Goal: Contribute content: Add original content to the website for others to see

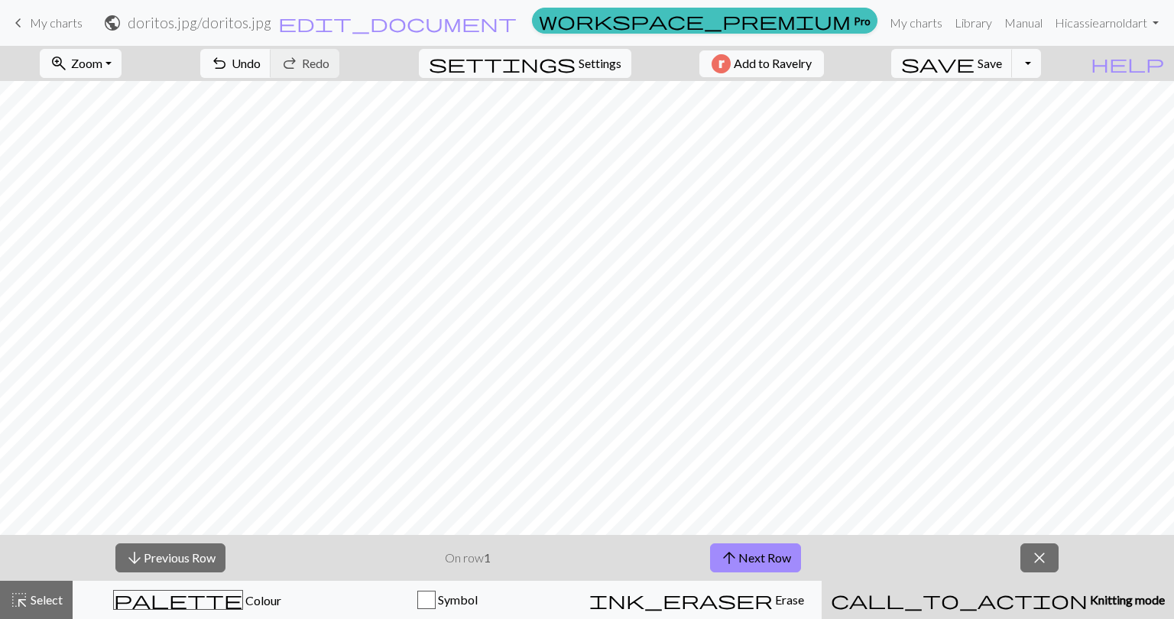
drag, startPoint x: 57, startPoint y: 24, endPoint x: 664, endPoint y: 47, distance: 606.6
click at [57, 24] on span "My charts" at bounding box center [56, 22] width 53 height 15
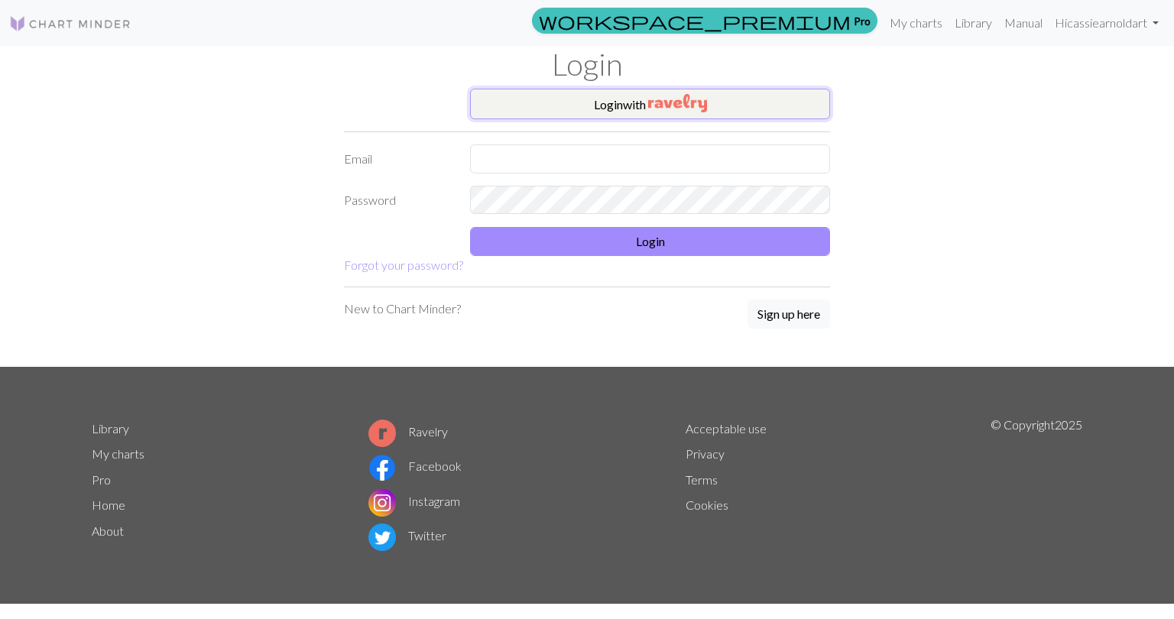
click at [651, 102] on img "button" at bounding box center [677, 103] width 59 height 18
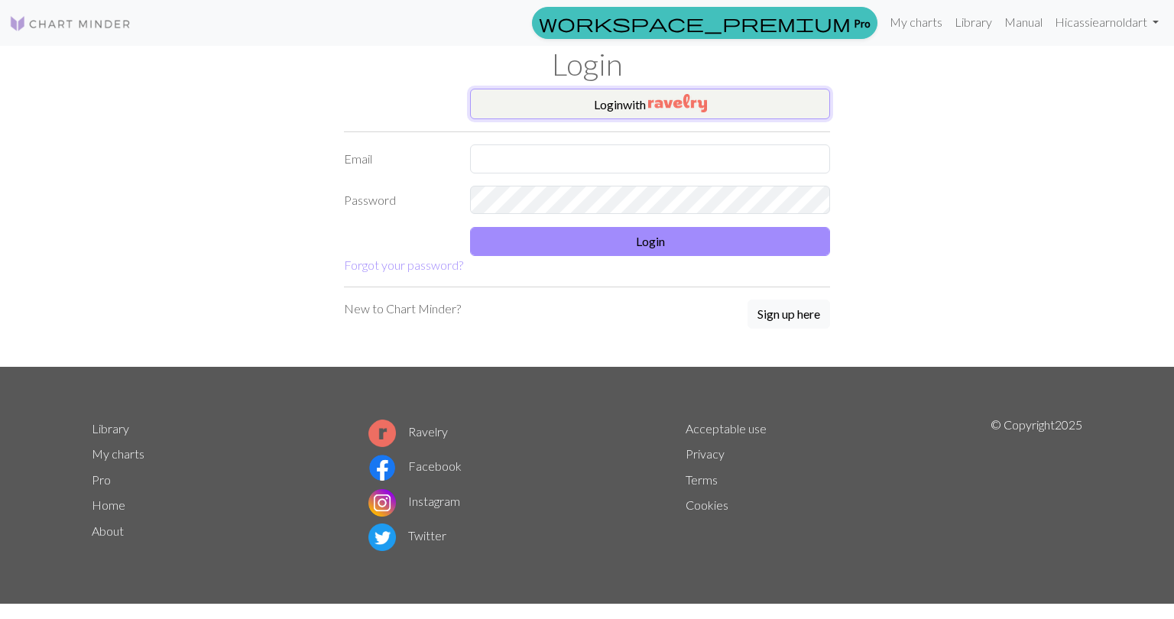
click at [638, 100] on button "Login with" at bounding box center [650, 104] width 360 height 31
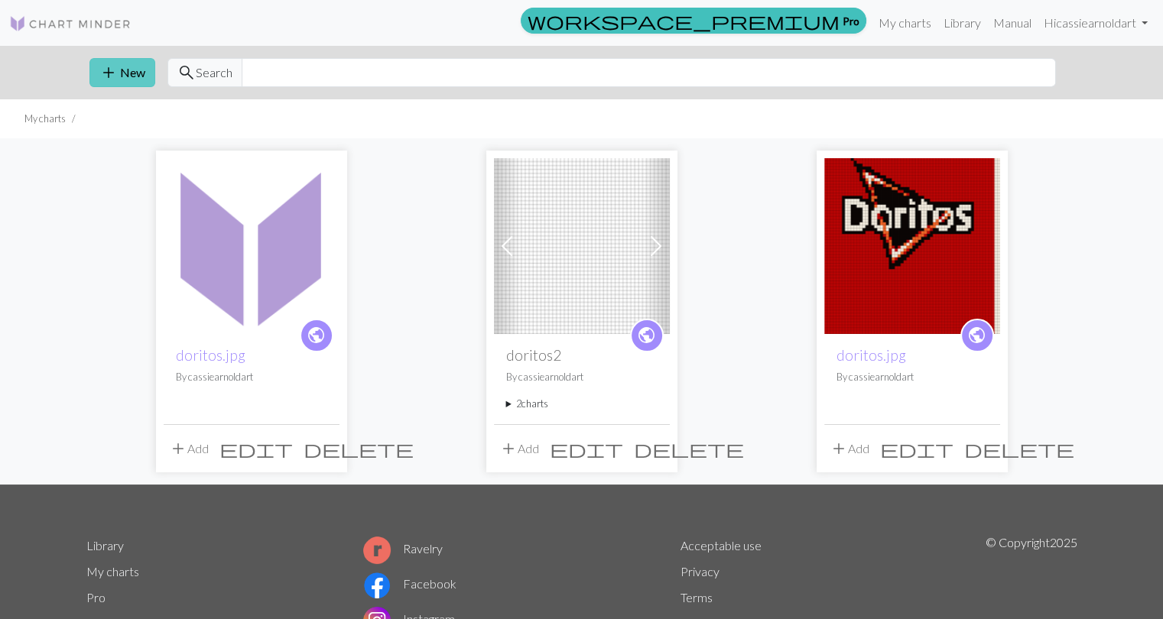
click at [122, 73] on button "add New" at bounding box center [122, 72] width 66 height 29
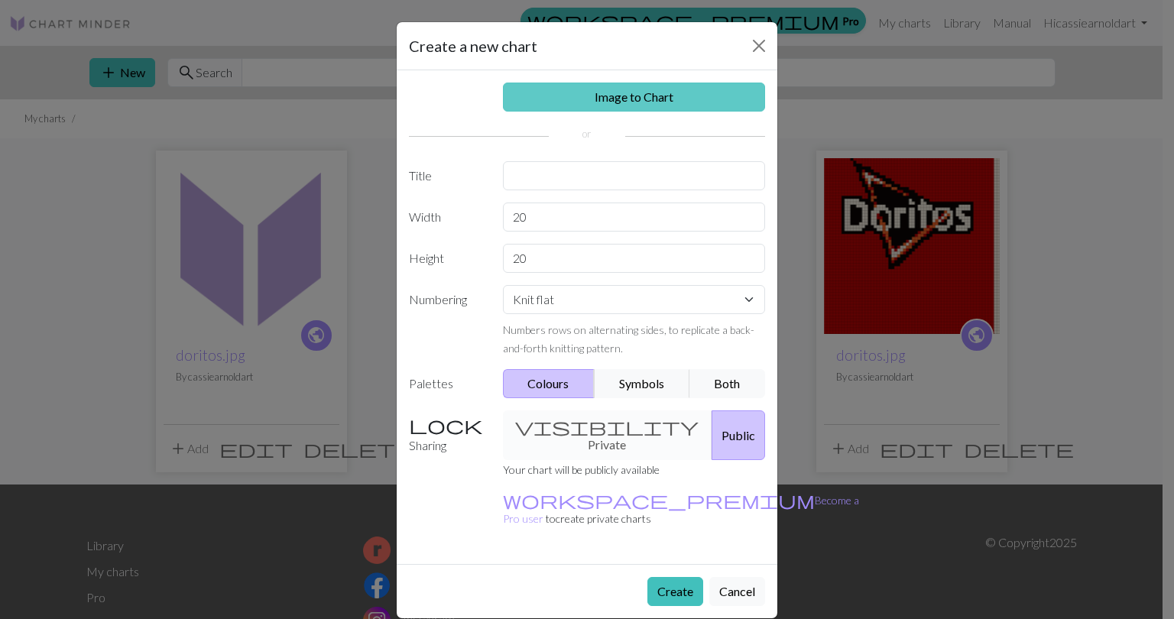
click at [611, 99] on link "Image to Chart" at bounding box center [634, 97] width 263 height 29
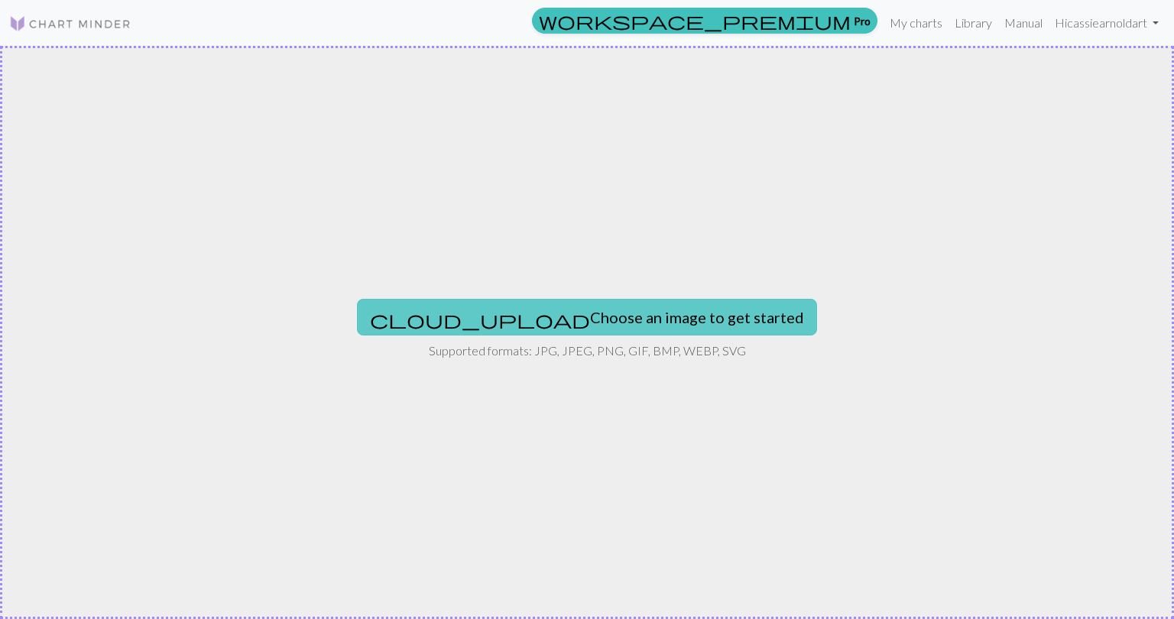
click at [596, 304] on button "cloud_upload Choose an image to get started" at bounding box center [587, 317] width 460 height 37
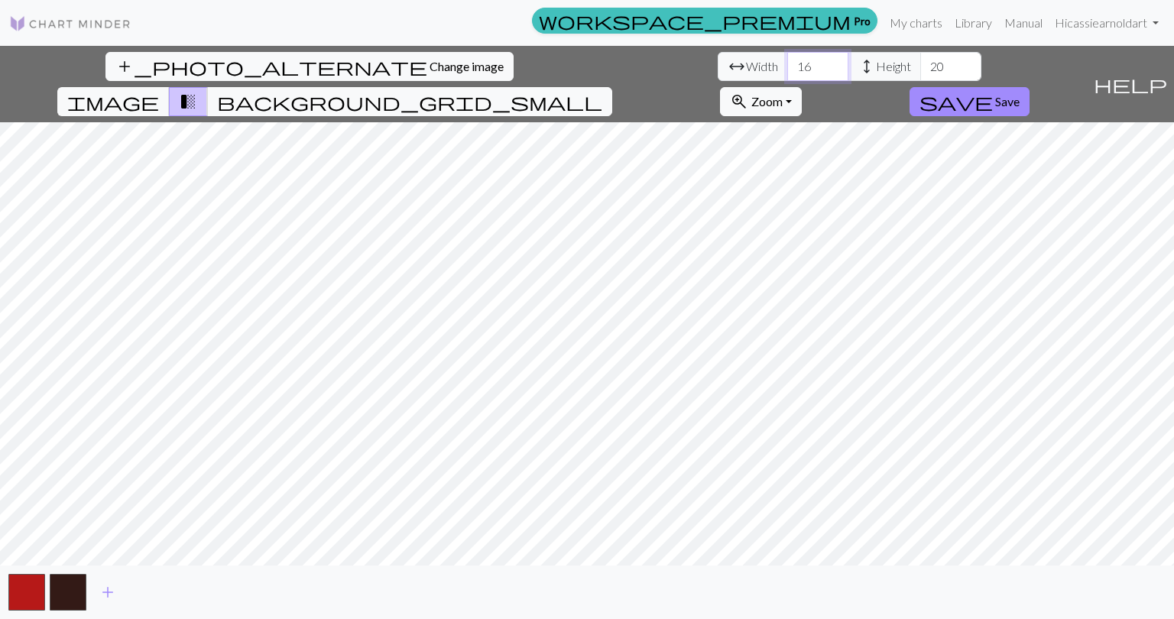
drag, startPoint x: 364, startPoint y: 68, endPoint x: 330, endPoint y: 63, distance: 34.1
click at [718, 63] on div "arrow_range Width 16 height Height 20" at bounding box center [850, 66] width 264 height 29
type input "45"
drag, startPoint x: 499, startPoint y: 68, endPoint x: 475, endPoint y: 67, distance: 24.5
click at [920, 67] on input "20" at bounding box center [950, 66] width 61 height 29
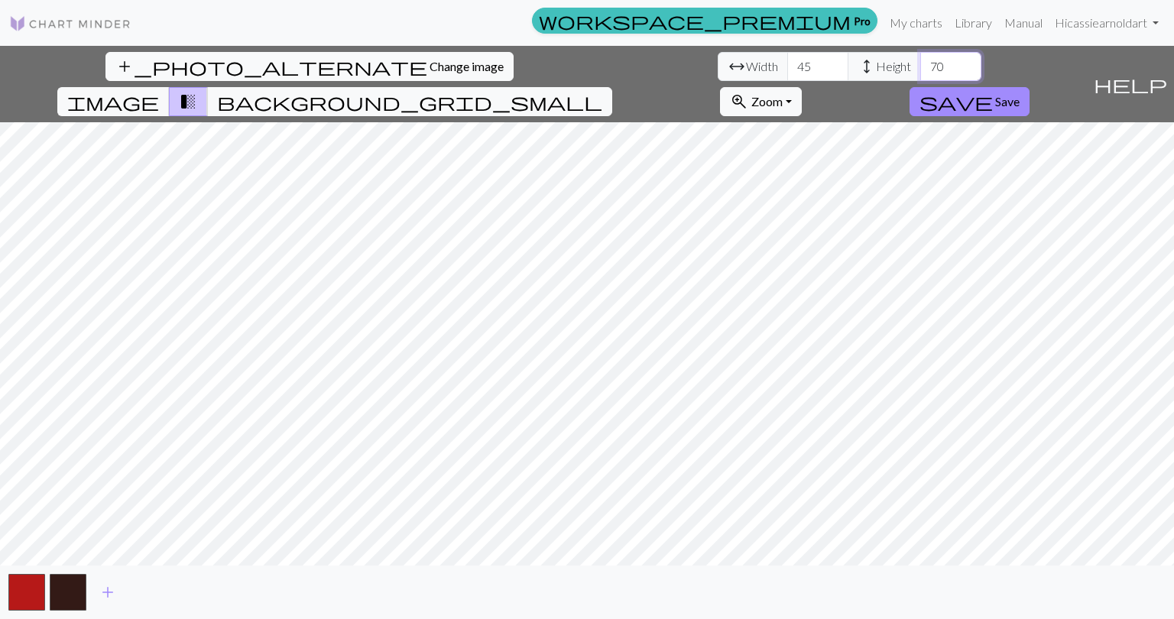
type input "70"
click at [110, 591] on span "add" at bounding box center [108, 592] width 18 height 21
click at [150, 591] on span "add" at bounding box center [149, 592] width 18 height 21
click at [189, 591] on span "add" at bounding box center [190, 592] width 18 height 21
click at [226, 591] on span "add" at bounding box center [231, 592] width 18 height 21
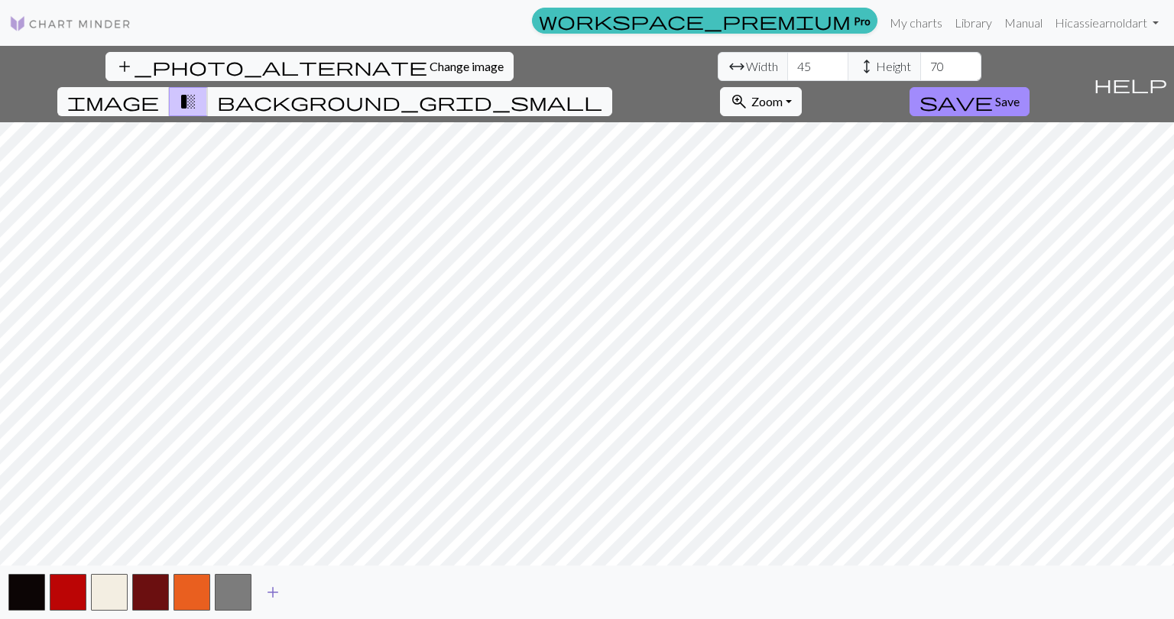
click at [226, 591] on button "button" at bounding box center [233, 592] width 37 height 37
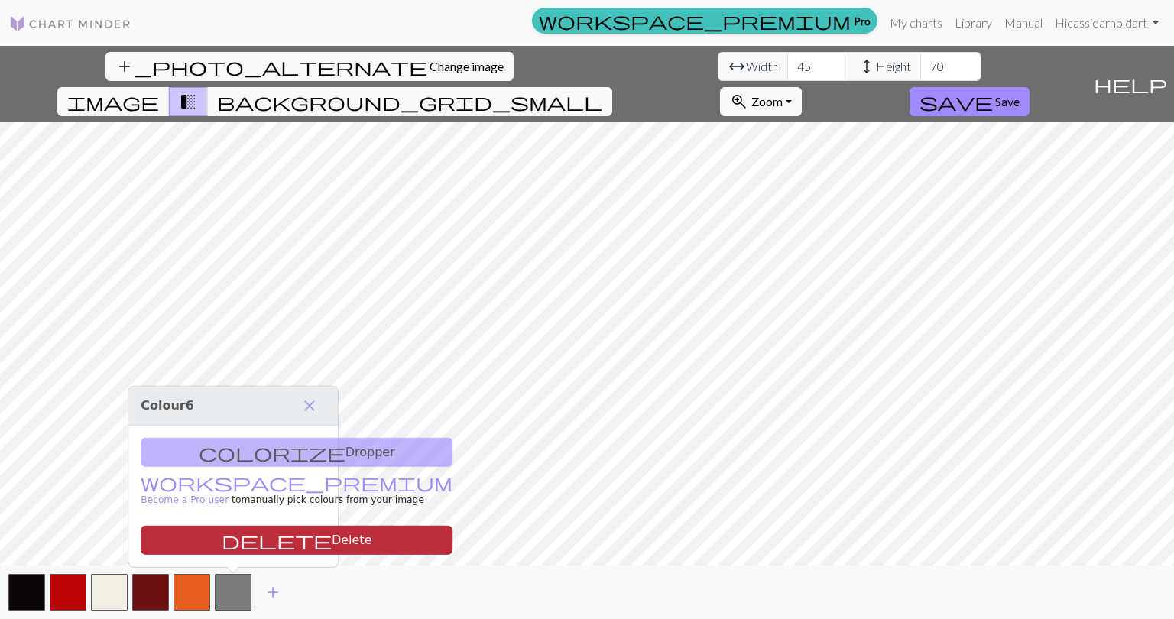
click at [229, 545] on button "delete Delete" at bounding box center [297, 540] width 312 height 29
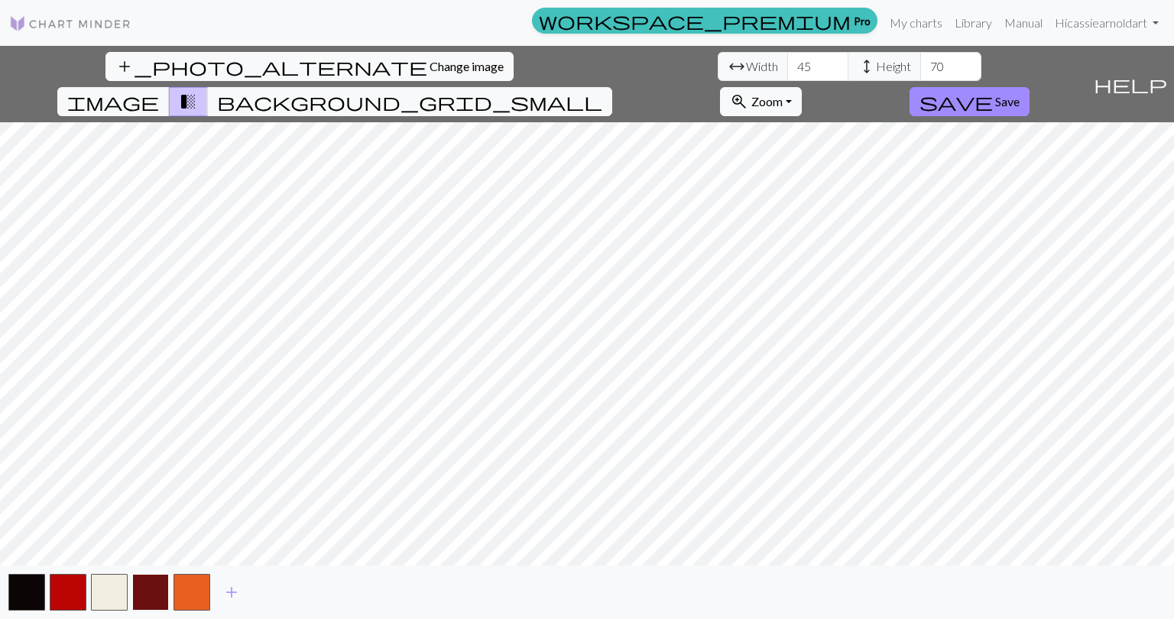
click at [153, 587] on button "button" at bounding box center [150, 592] width 37 height 37
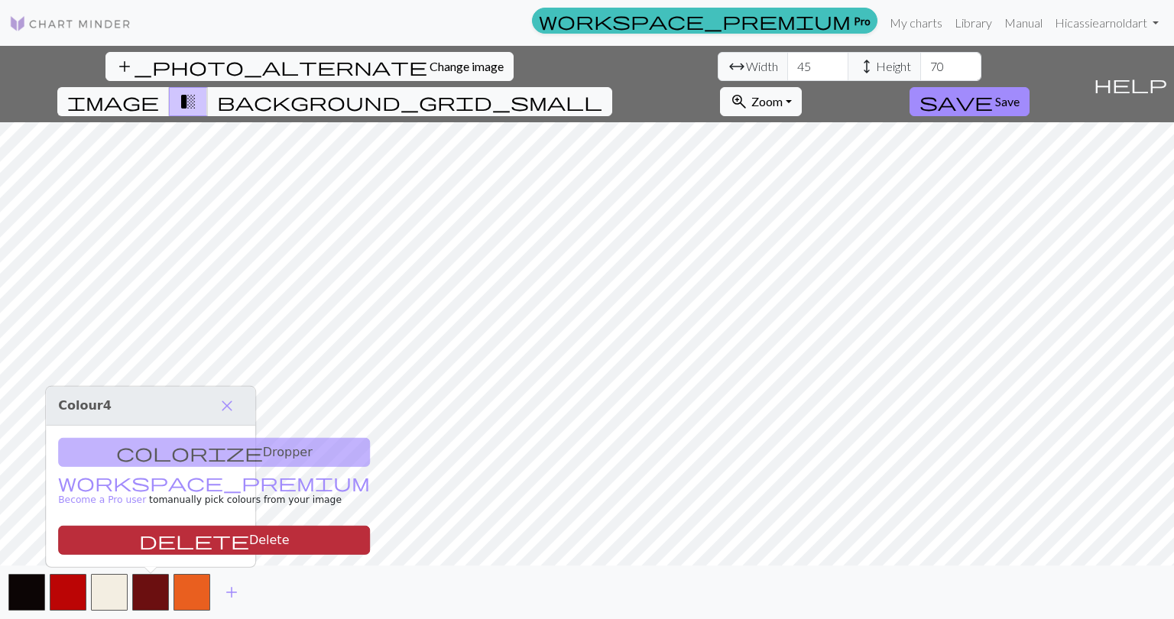
click at [156, 539] on button "delete Delete" at bounding box center [214, 540] width 312 height 29
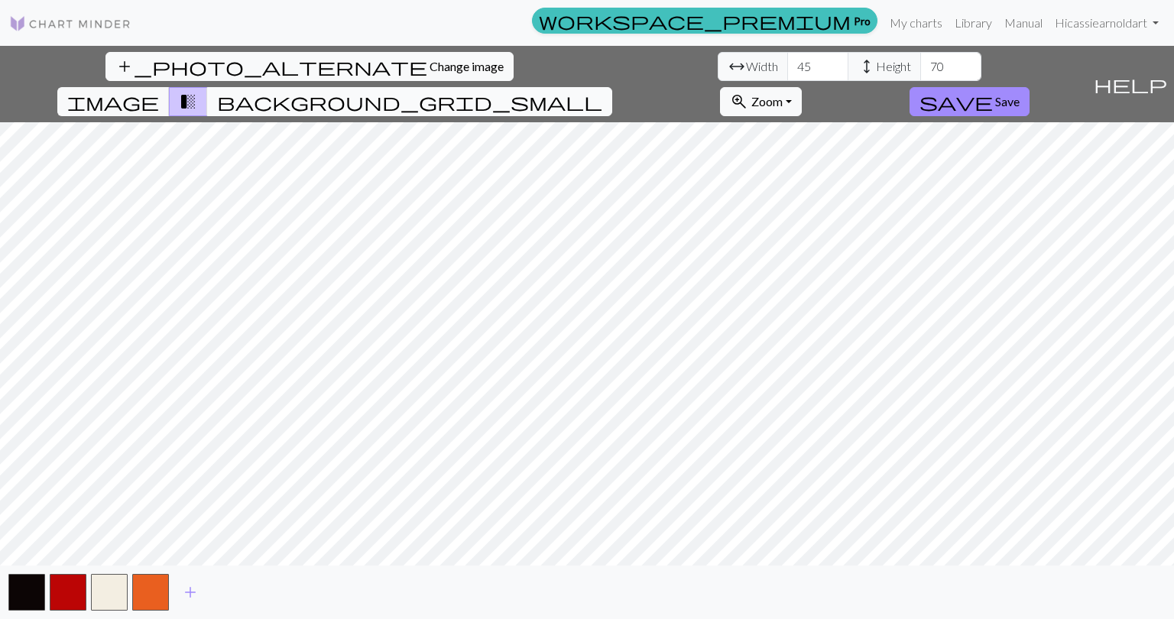
click at [602, 91] on span "background_grid_small" at bounding box center [409, 101] width 385 height 21
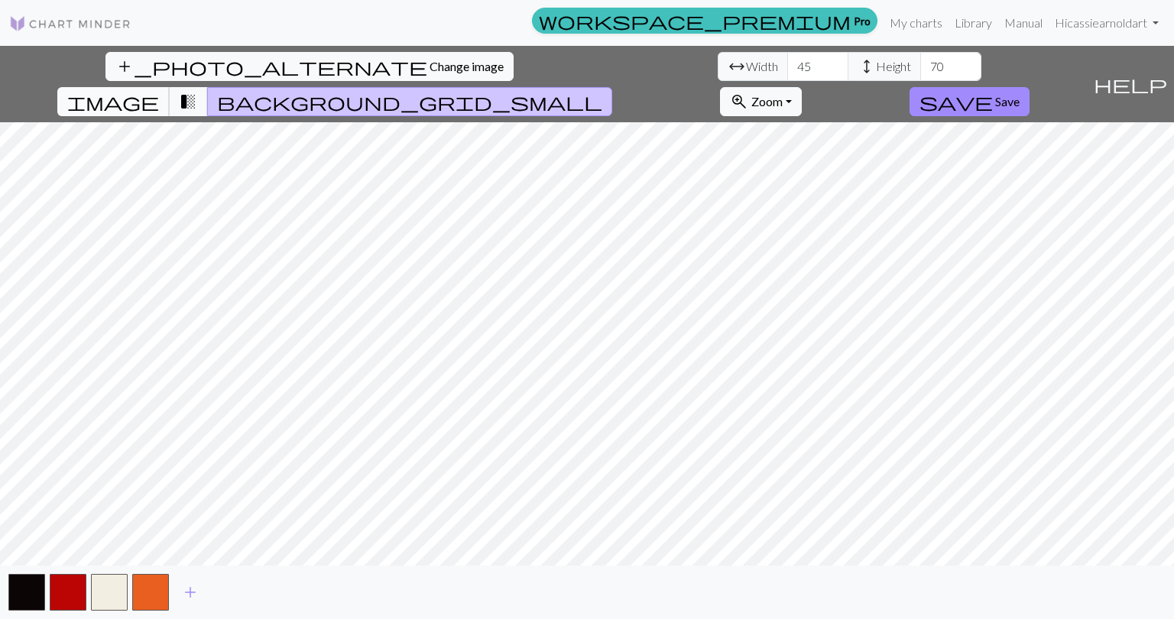
click at [159, 91] on span "image" at bounding box center [113, 101] width 92 height 21
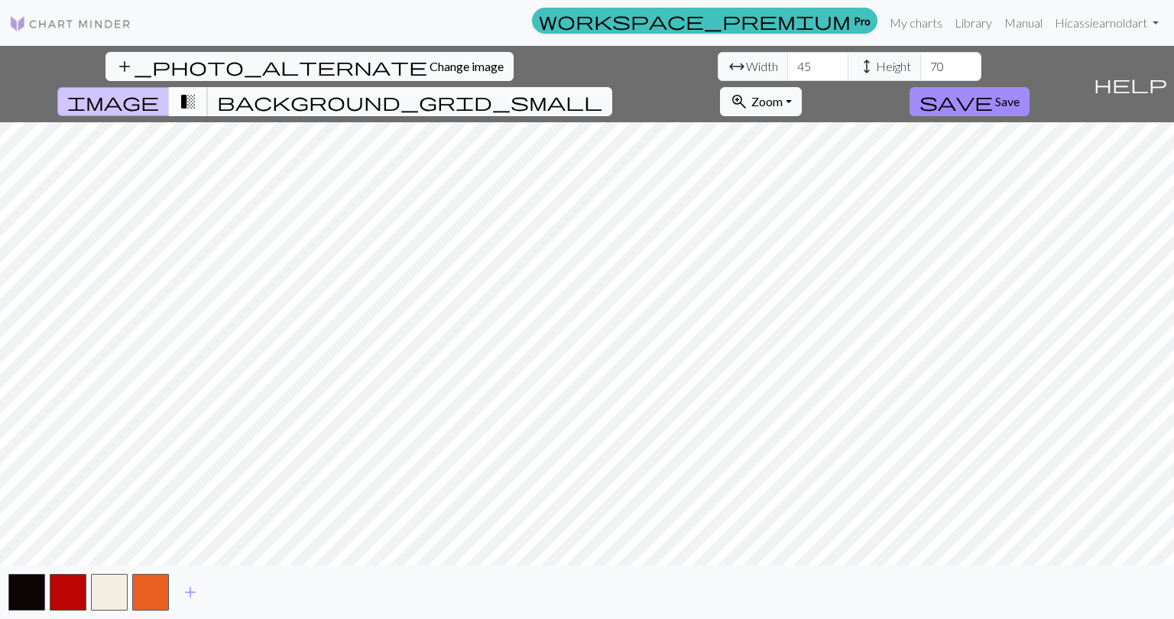
click at [197, 91] on span "transition_fade" at bounding box center [188, 101] width 18 height 21
click at [1020, 94] on span "Save" at bounding box center [1007, 101] width 24 height 15
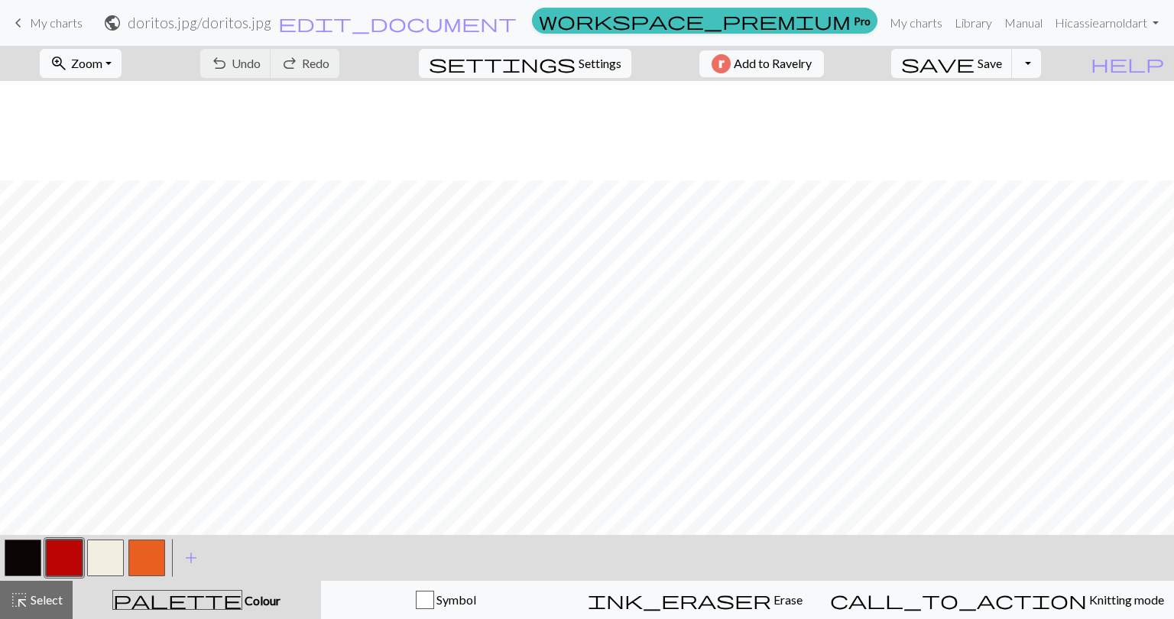
scroll to position [107, 0]
click at [23, 560] on button "button" at bounding box center [23, 558] width 37 height 37
click at [150, 557] on button "button" at bounding box center [146, 558] width 37 height 37
click at [21, 550] on button "button" at bounding box center [23, 558] width 37 height 37
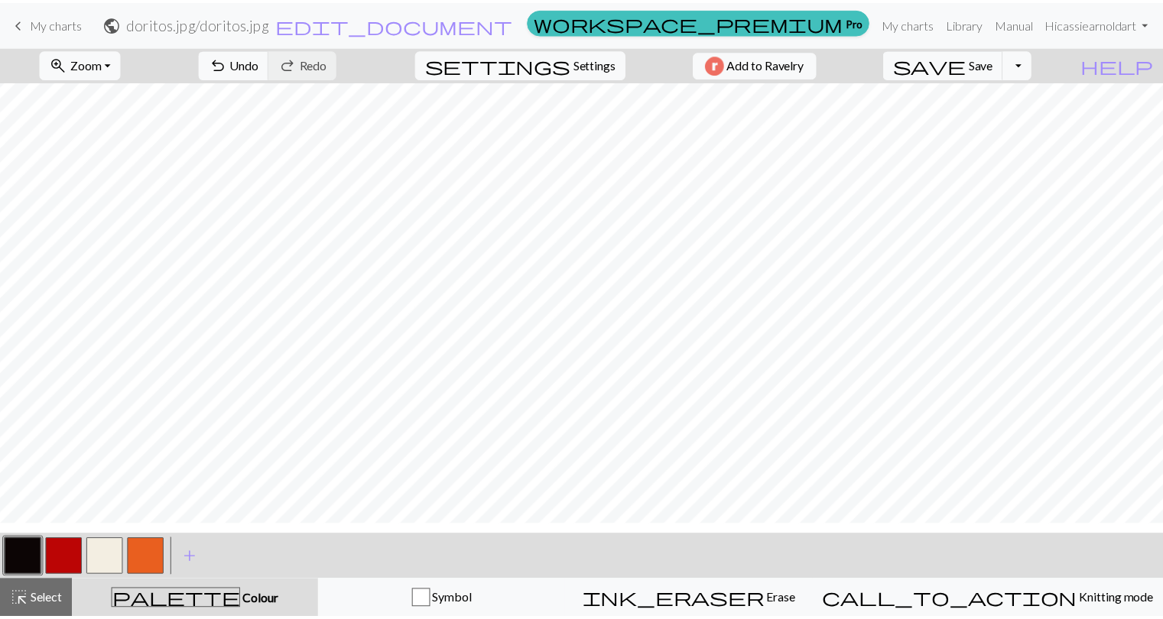
scroll to position [31, 0]
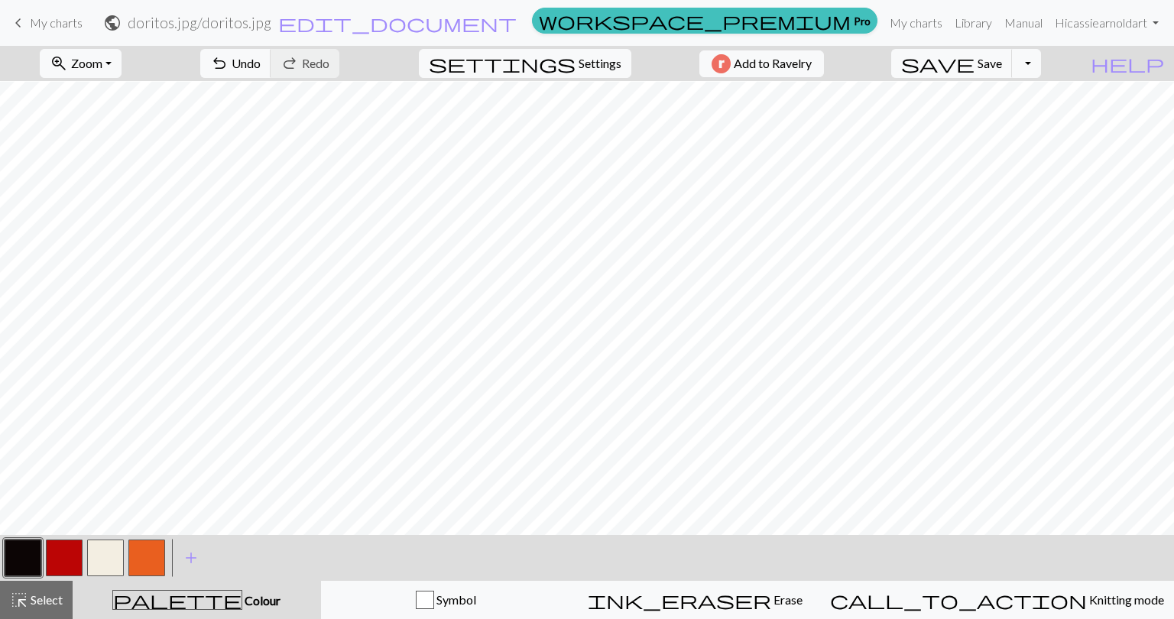
click at [49, 28] on span "My charts" at bounding box center [56, 22] width 53 height 15
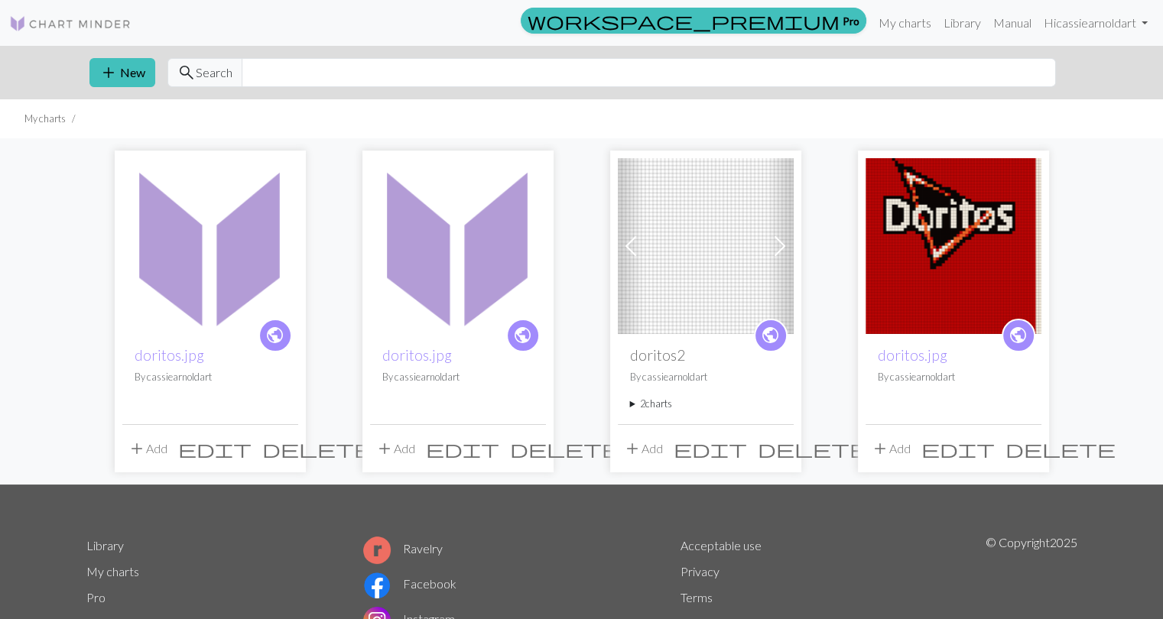
click at [778, 449] on span "delete" at bounding box center [813, 448] width 110 height 21
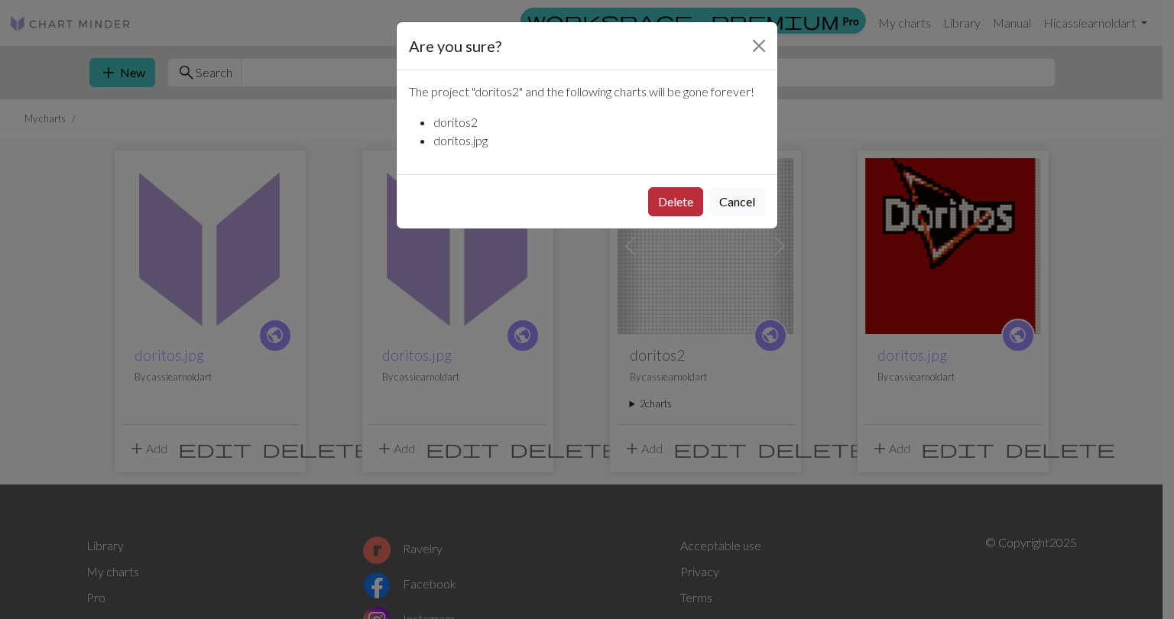
click at [685, 203] on button "Delete" at bounding box center [675, 201] width 55 height 29
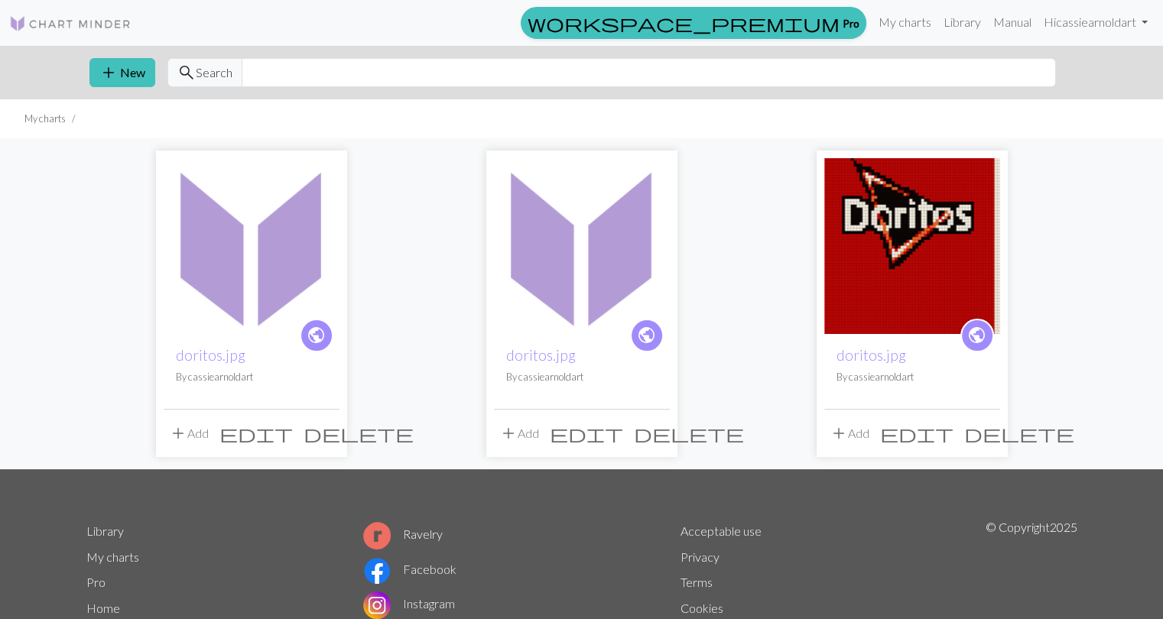
click at [653, 430] on span "delete" at bounding box center [689, 433] width 110 height 21
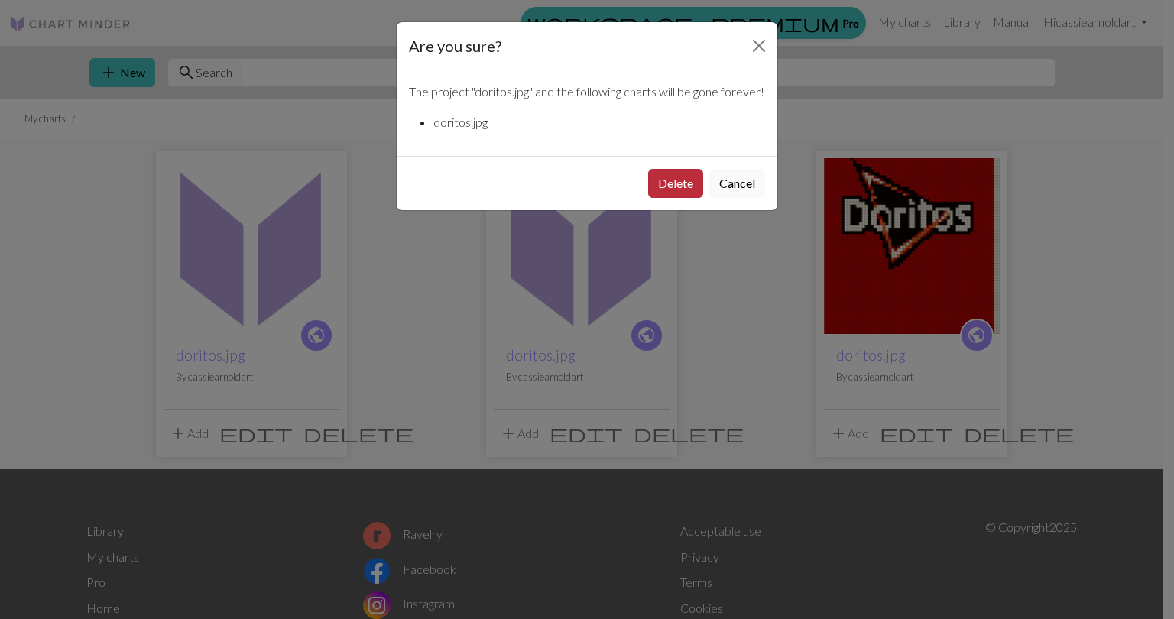
click at [667, 198] on button "Delete" at bounding box center [675, 183] width 55 height 29
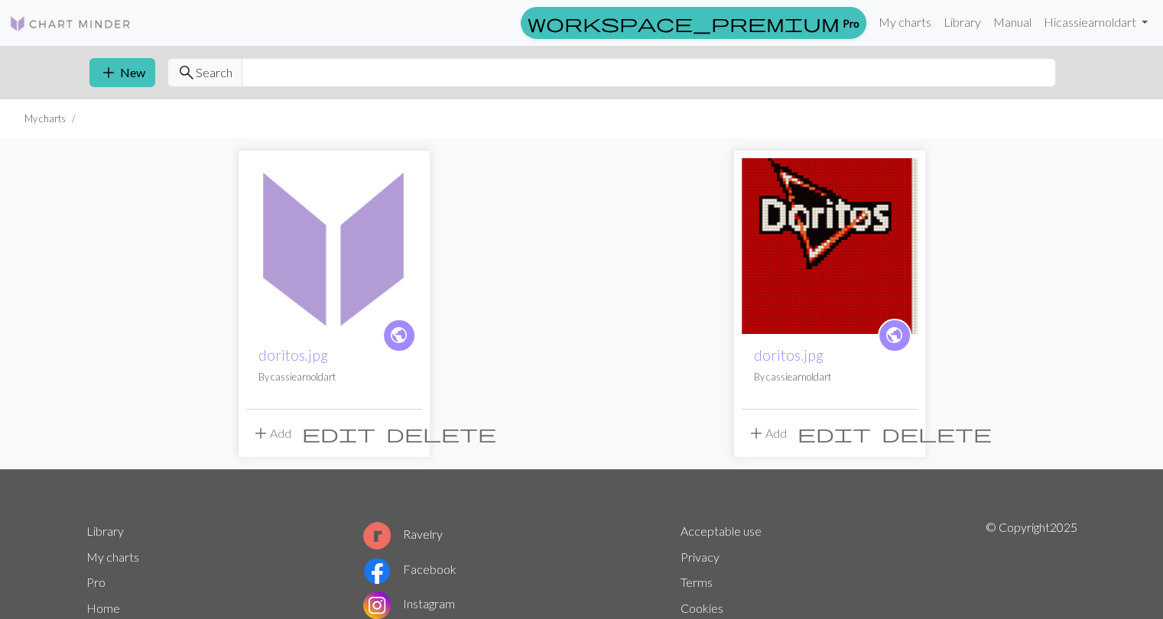
click at [407, 432] on span "delete" at bounding box center [441, 433] width 110 height 21
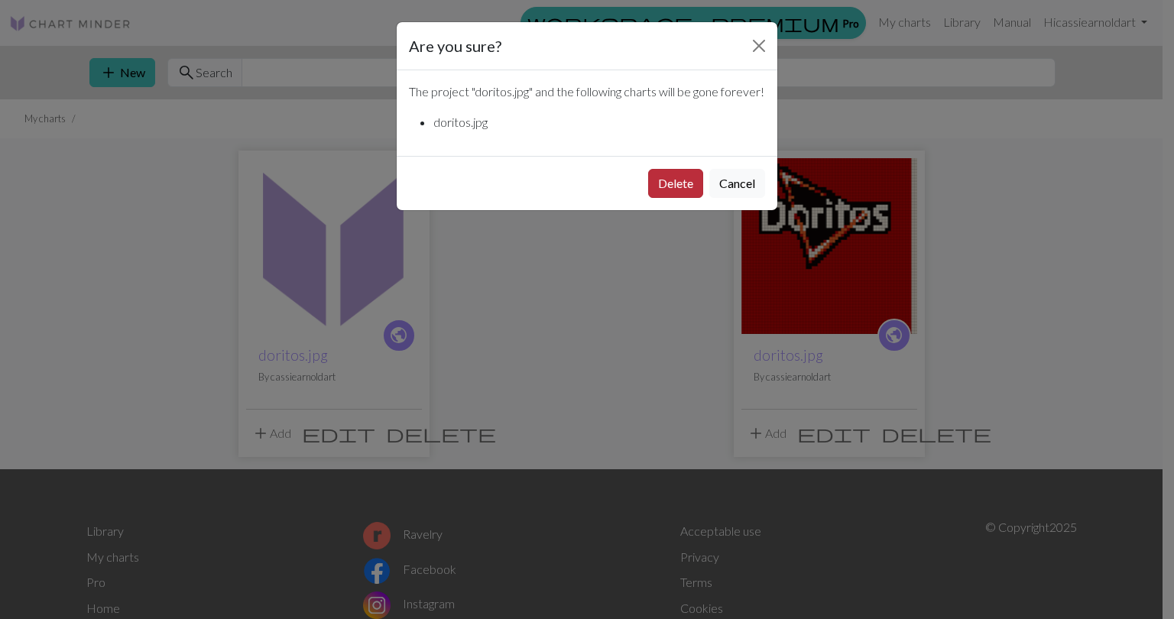
click at [670, 198] on button "Delete" at bounding box center [675, 183] width 55 height 29
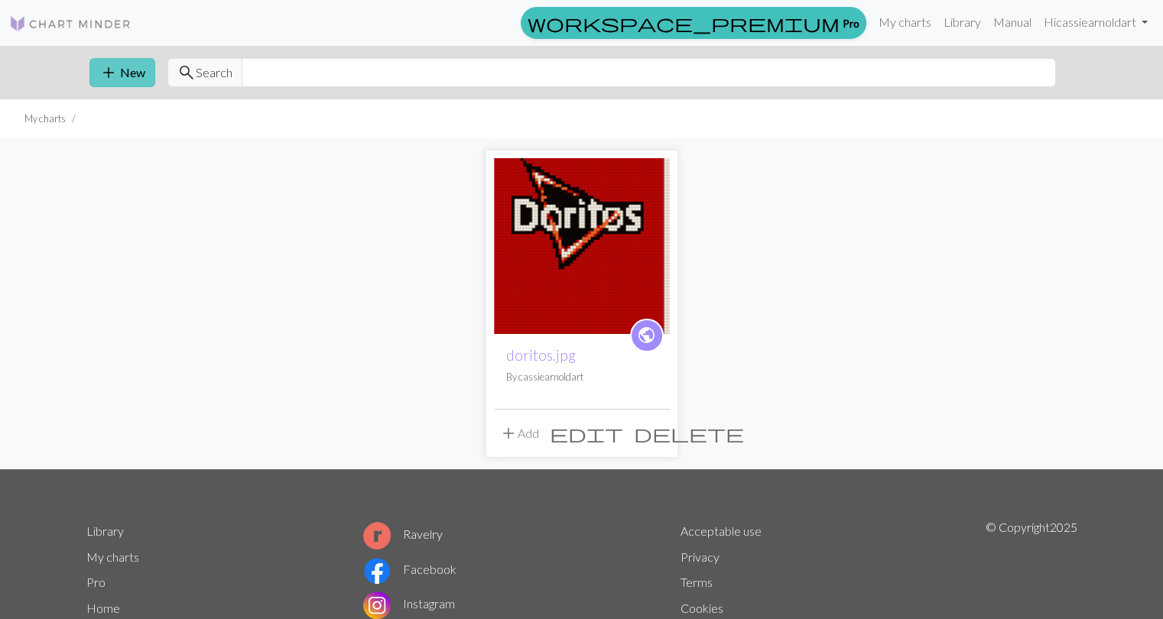
click at [138, 70] on button "add New" at bounding box center [122, 72] width 66 height 29
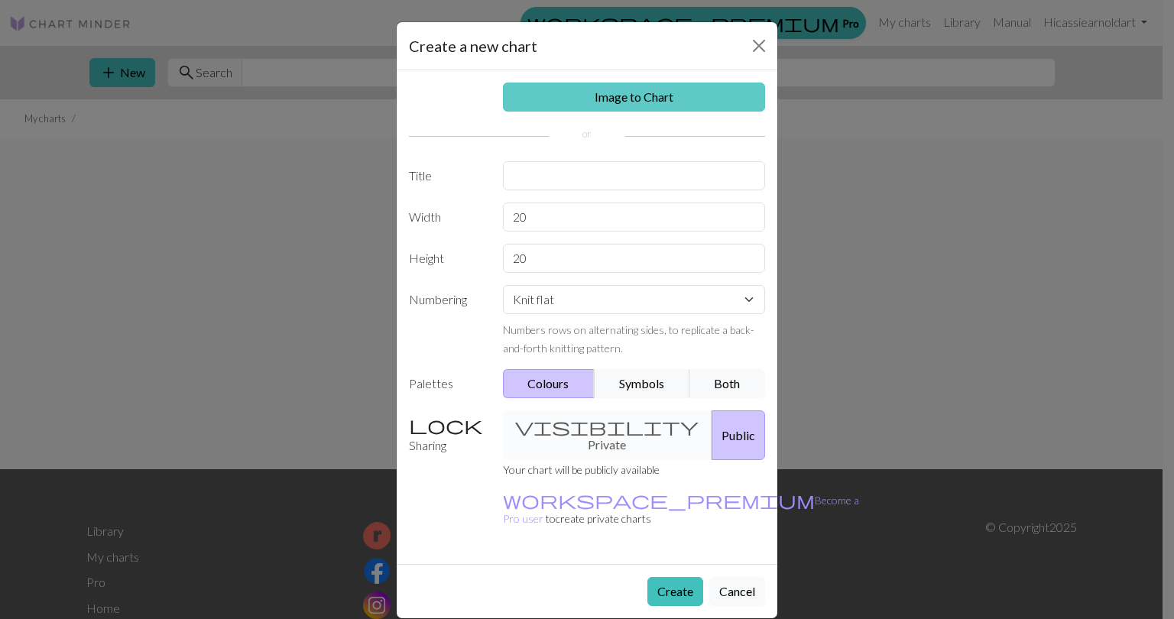
click at [625, 96] on link "Image to Chart" at bounding box center [634, 97] width 263 height 29
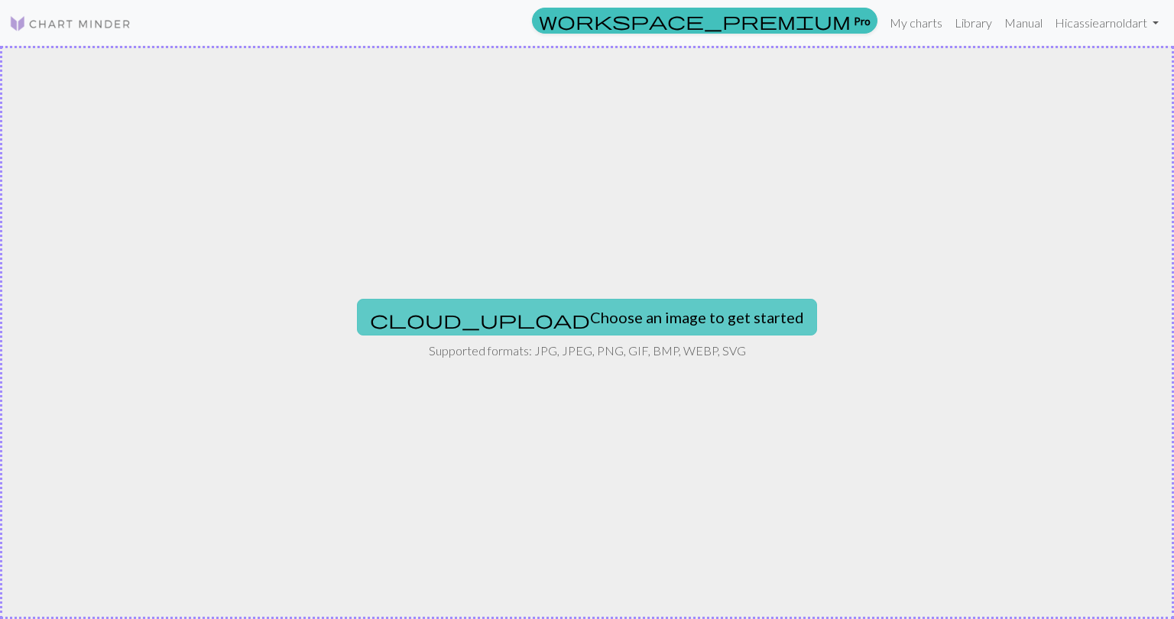
click at [585, 313] on button "cloud_upload Choose an image to get started" at bounding box center [587, 317] width 460 height 37
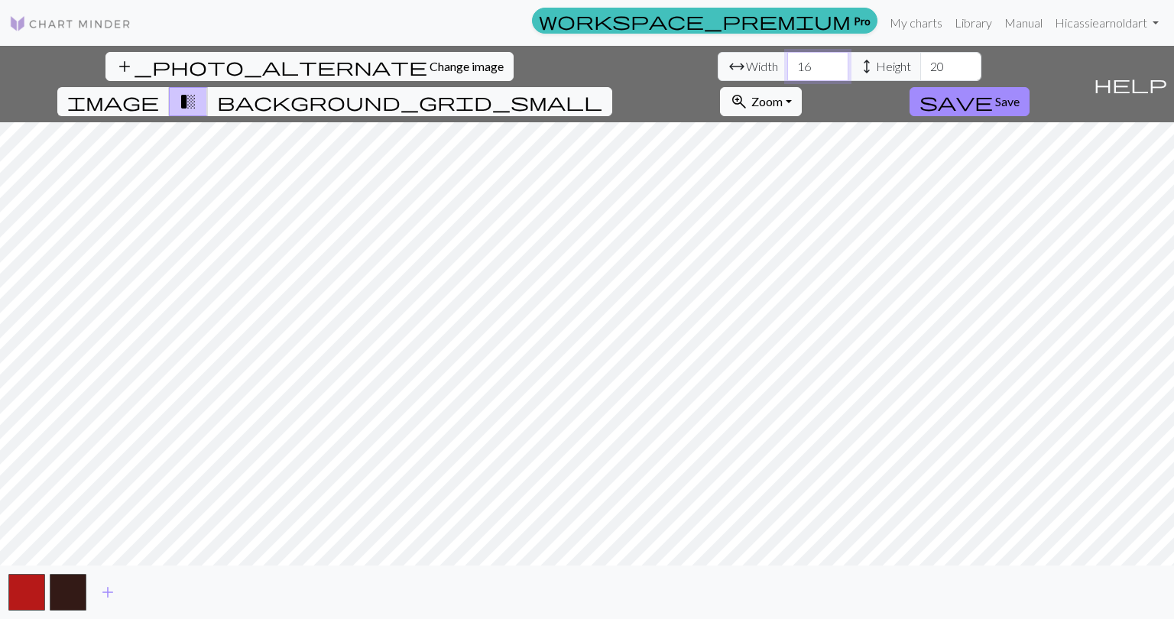
drag, startPoint x: 366, startPoint y: 65, endPoint x: 286, endPoint y: 52, distance: 81.3
click at [718, 52] on div "arrow_range Width 16 height Height 20" at bounding box center [850, 66] width 264 height 29
type input "45"
drag, startPoint x: 497, startPoint y: 67, endPoint x: 459, endPoint y: 68, distance: 38.2
click at [718, 68] on div "arrow_range Width 45 height Height 20" at bounding box center [850, 66] width 264 height 29
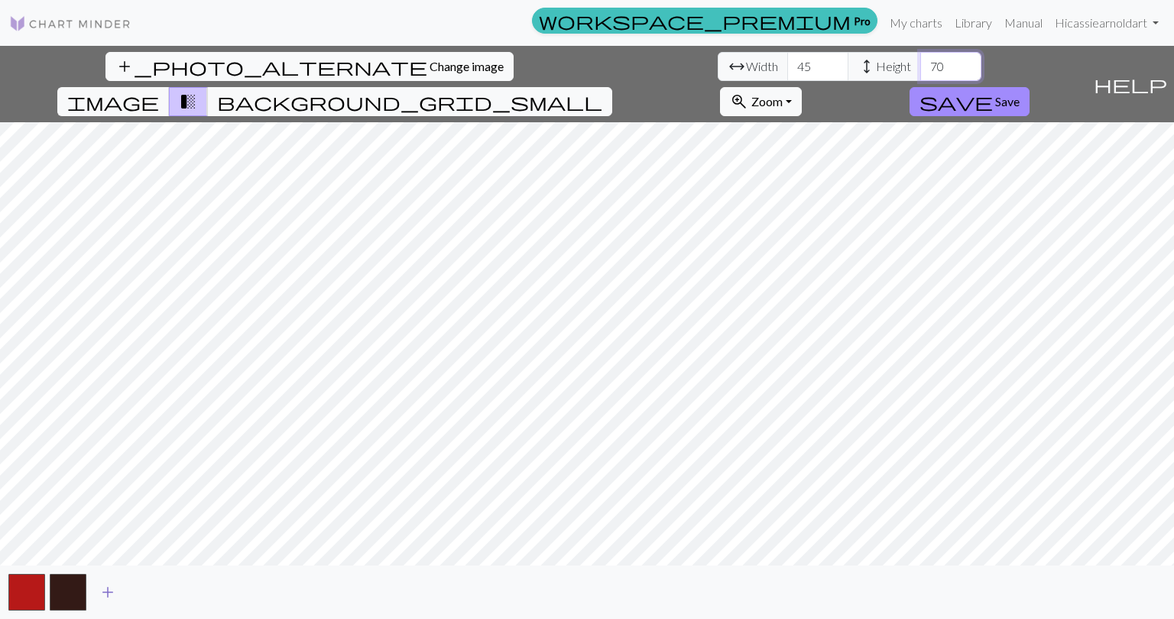
type input "70"
click at [104, 592] on span "add" at bounding box center [108, 592] width 18 height 21
click at [150, 592] on span "add" at bounding box center [149, 592] width 18 height 21
click at [193, 593] on span "add" at bounding box center [190, 592] width 18 height 21
click at [233, 588] on span "add" at bounding box center [231, 592] width 18 height 21
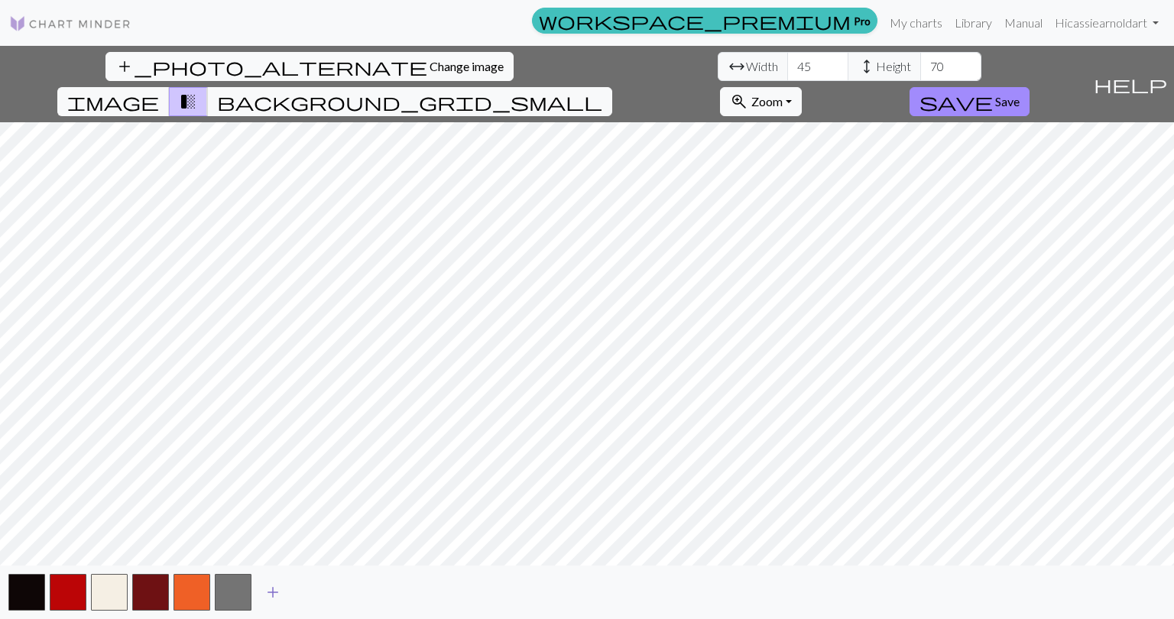
click at [233, 588] on button "button" at bounding box center [233, 592] width 37 height 37
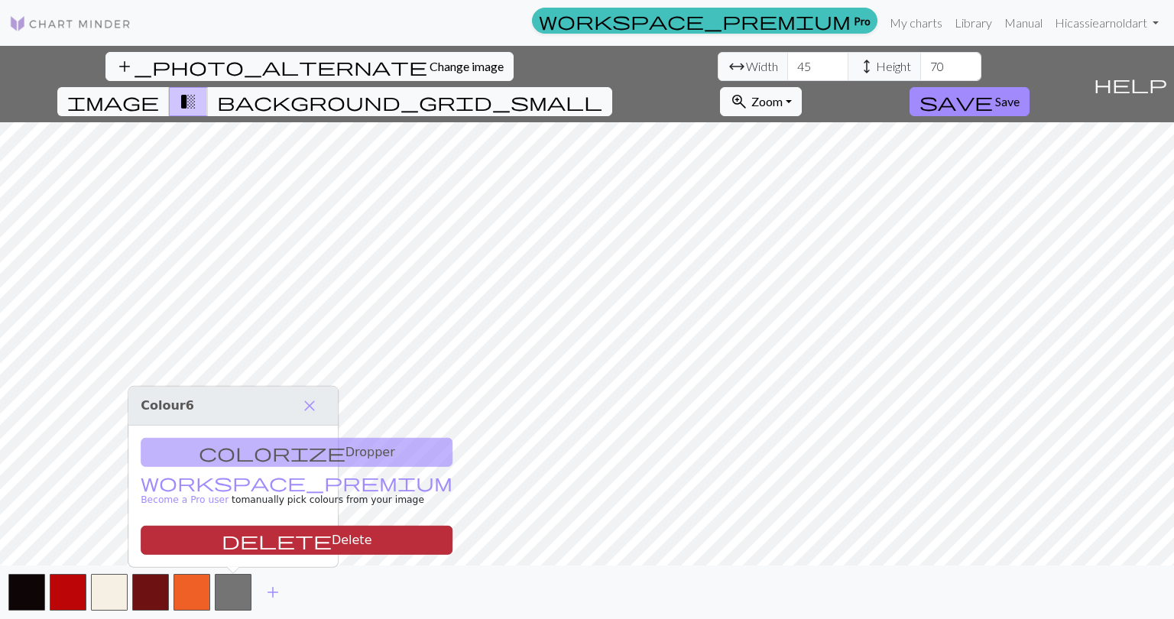
click at [235, 541] on button "delete Delete" at bounding box center [297, 540] width 312 height 29
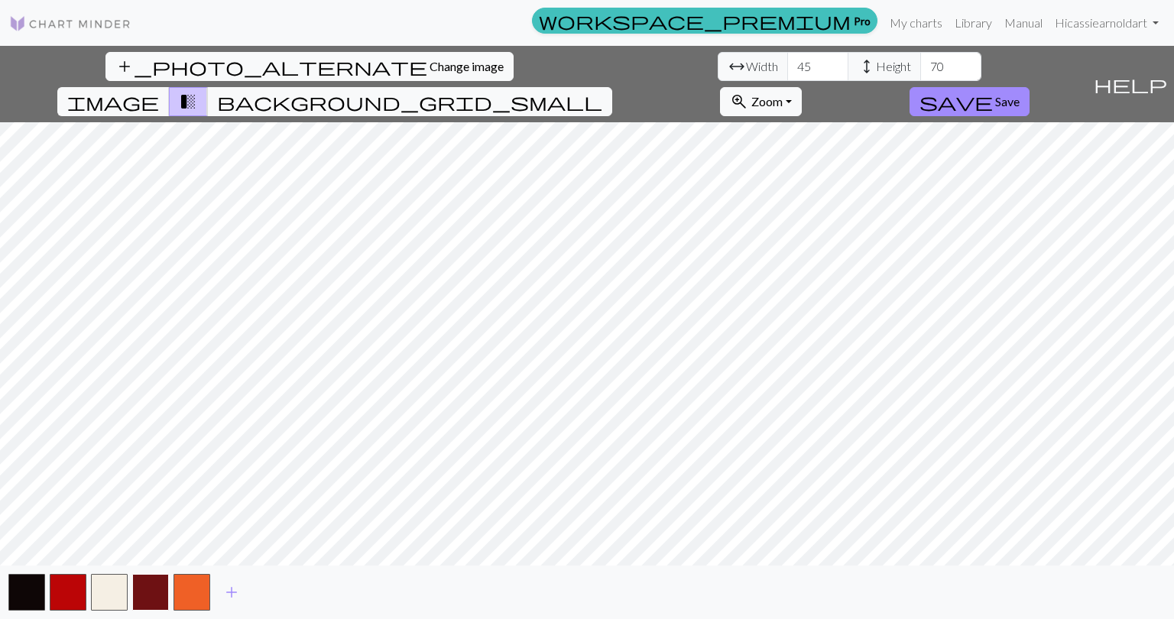
click at [151, 587] on button "button" at bounding box center [150, 592] width 37 height 37
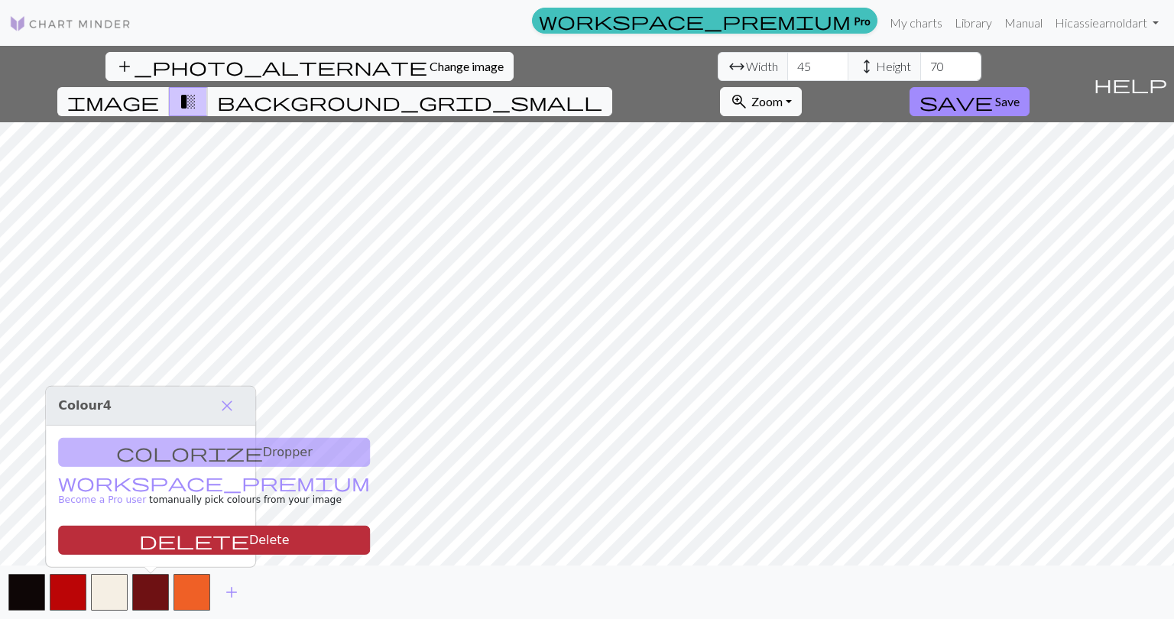
click at [160, 537] on button "delete Delete" at bounding box center [214, 540] width 312 height 29
